Goal: Task Accomplishment & Management: Complete application form

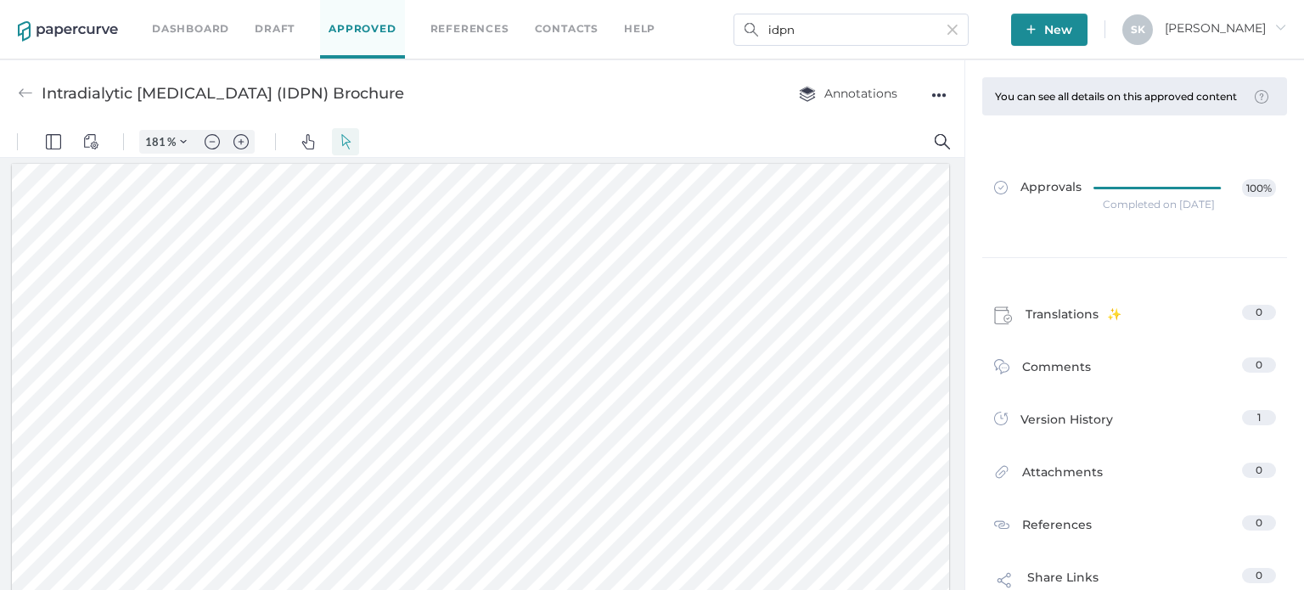
scroll to position [255, 0]
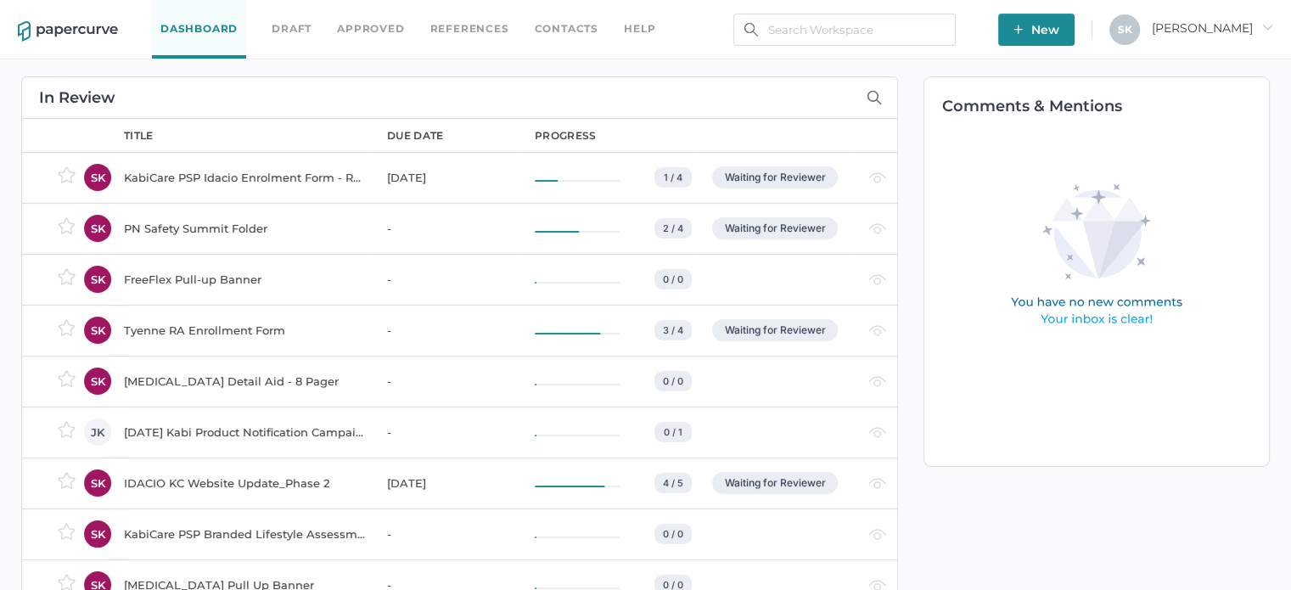
click at [262, 169] on div "KabiCare PSP Idacio Enrolment Form - Rheumatology (All Indications)" at bounding box center [245, 177] width 243 height 20
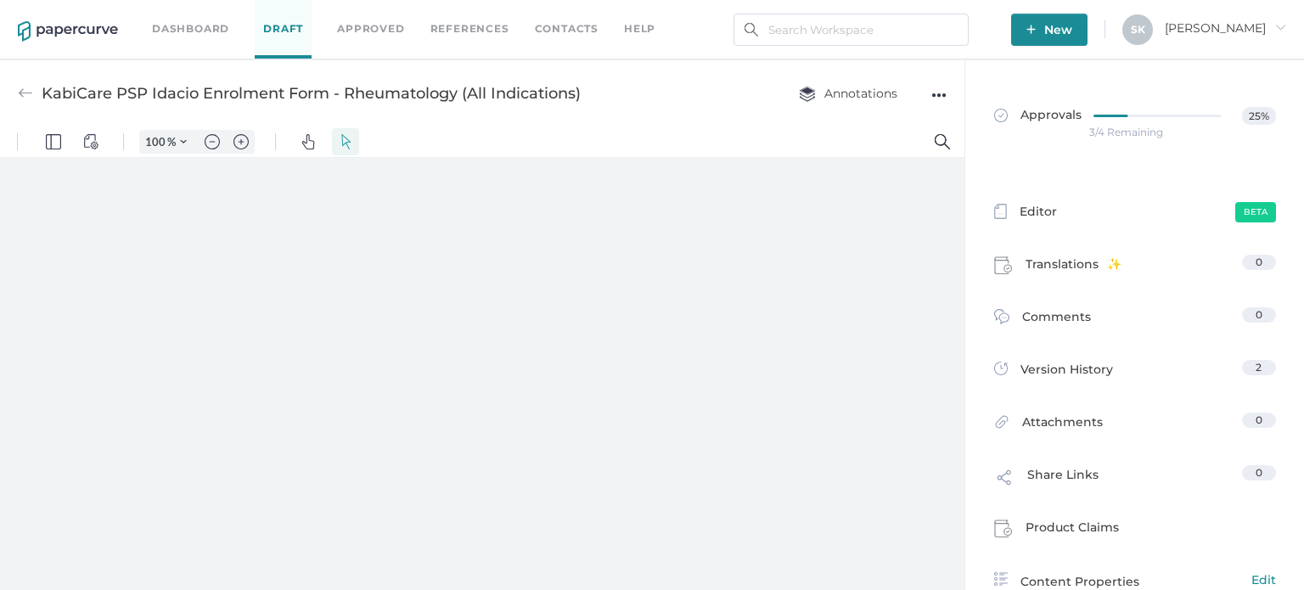
type input "181"
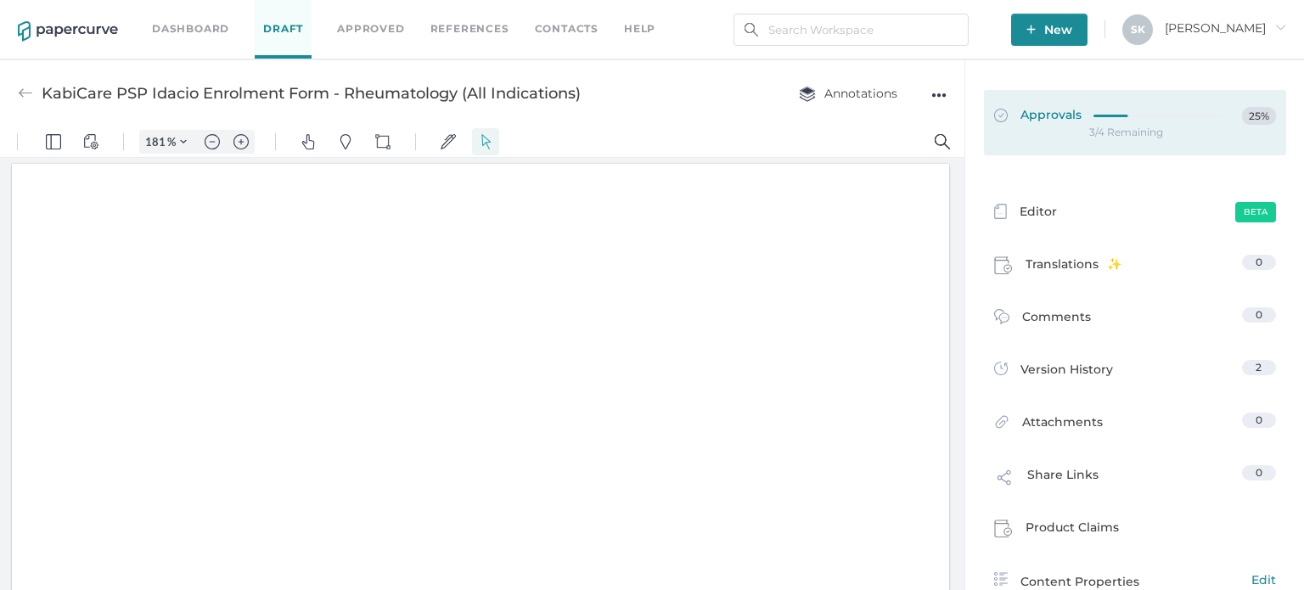
scroll to position [3, 0]
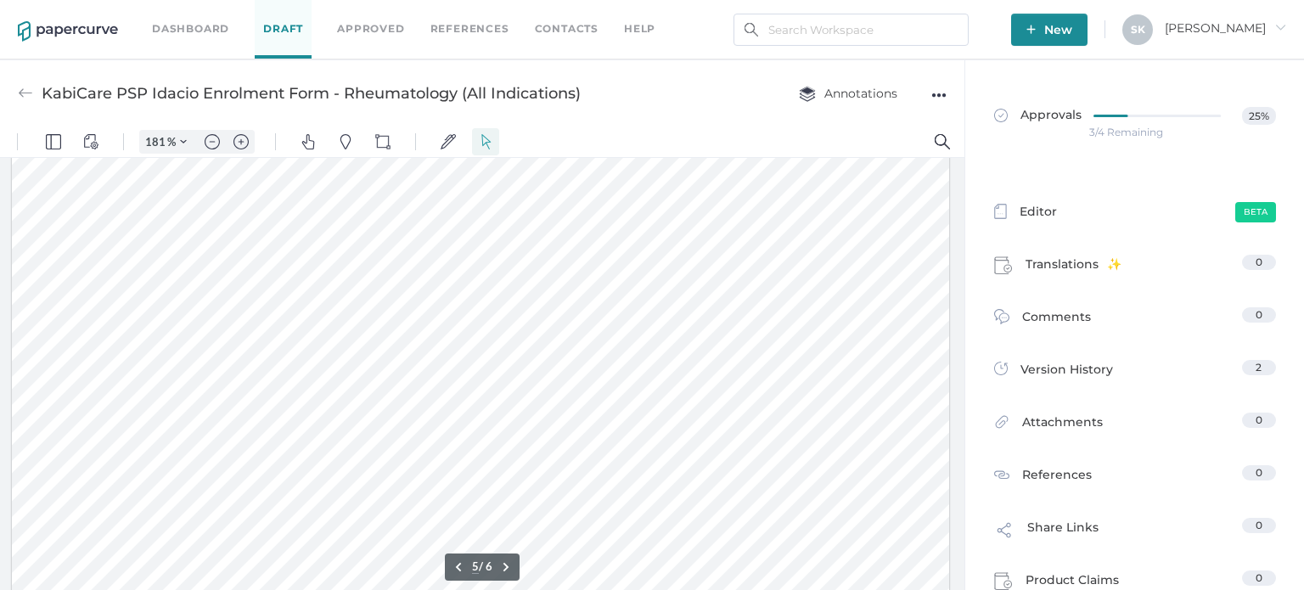
type input "6"
drag, startPoint x: 98, startPoint y: 337, endPoint x: 282, endPoint y: 334, distance: 183.4
click at [282, 334] on div at bounding box center [481, 70] width 938 height 1214
click at [425, 446] on div at bounding box center [481, 70] width 938 height 1214
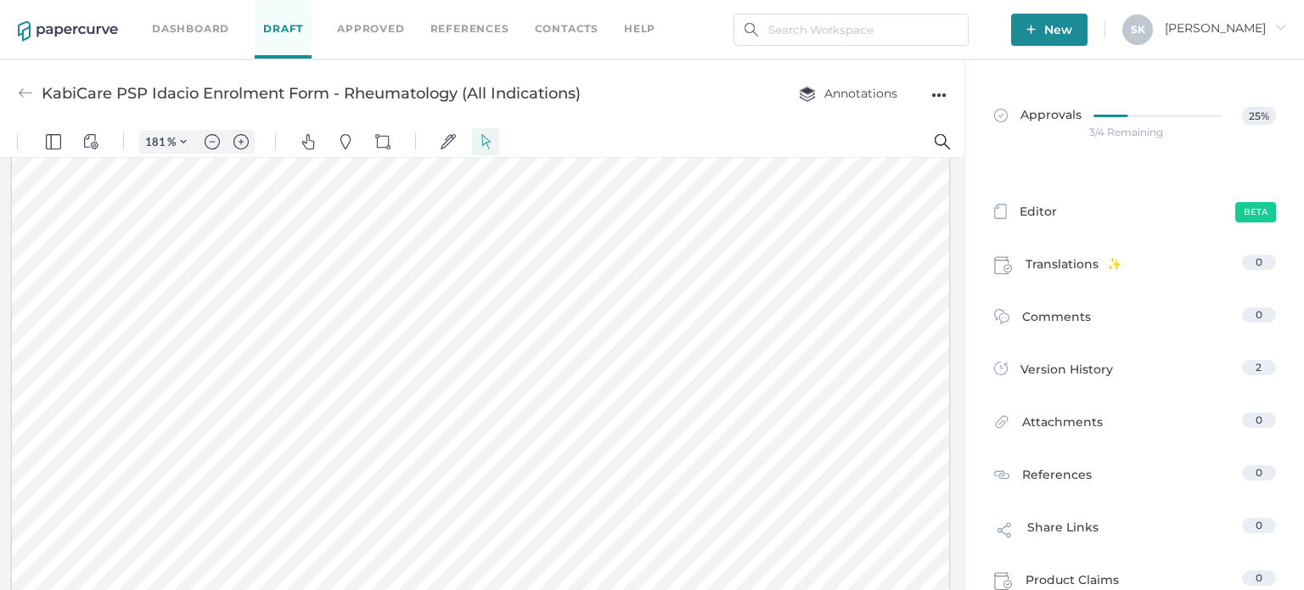
drag, startPoint x: 100, startPoint y: 336, endPoint x: 285, endPoint y: 340, distance: 185.1
click at [285, 340] on div at bounding box center [481, 70] width 938 height 1214
drag, startPoint x: 93, startPoint y: 429, endPoint x: 183, endPoint y: 424, distance: 90.1
click at [183, 424] on div at bounding box center [481, 70] width 938 height 1214
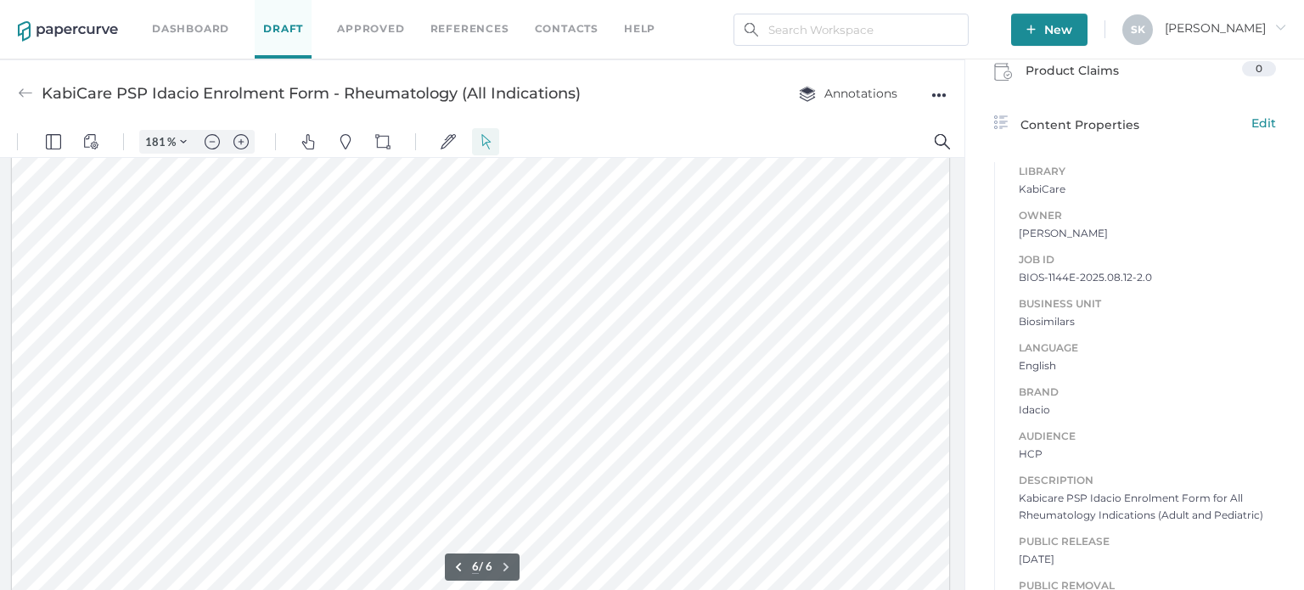
scroll to position [372, 0]
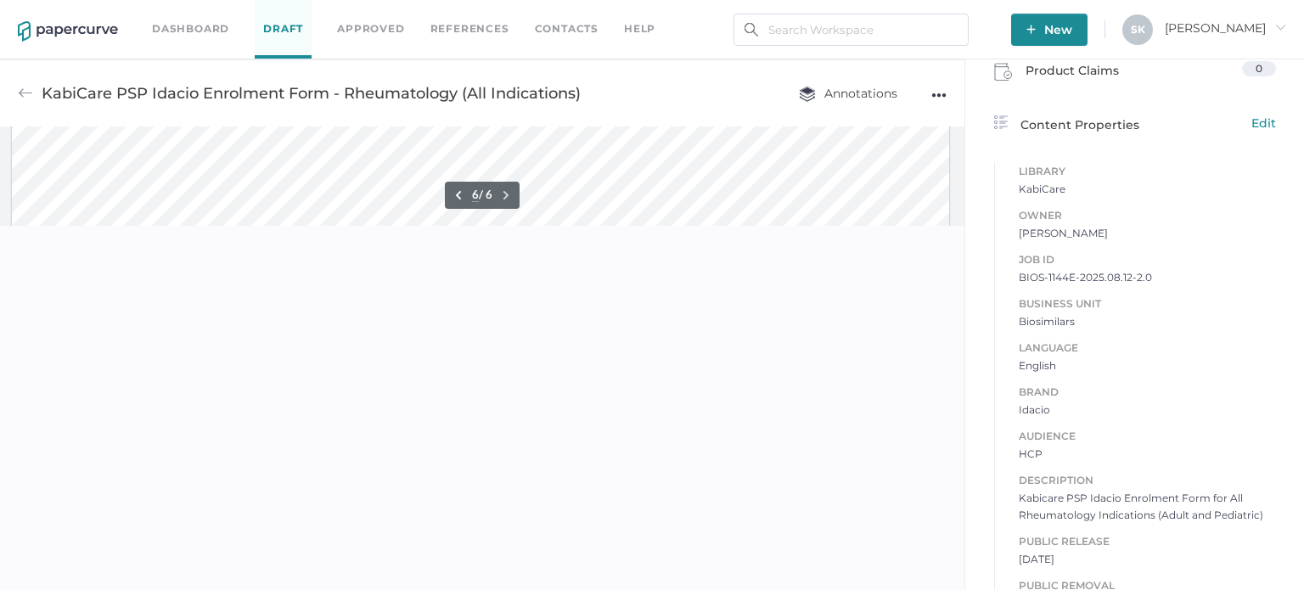
type input "5"
